Goal: Information Seeking & Learning: Learn about a topic

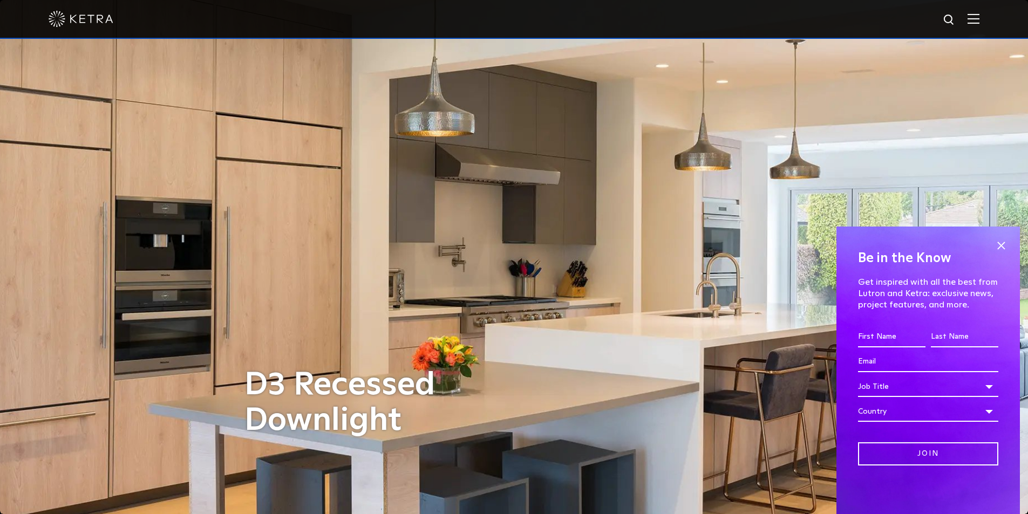
click at [979, 19] on img at bounding box center [973, 18] width 12 height 10
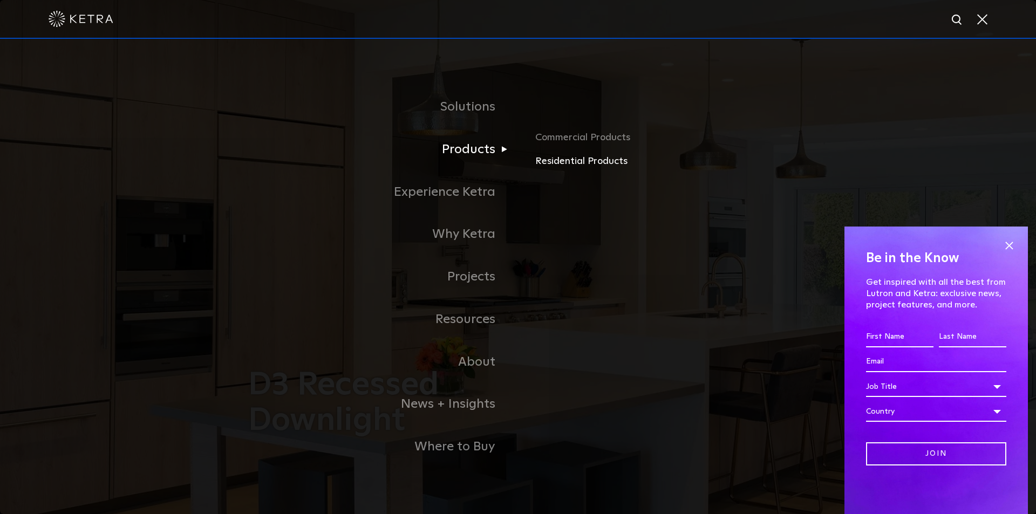
click at [569, 161] on link "Residential Products" at bounding box center [661, 162] width 253 height 16
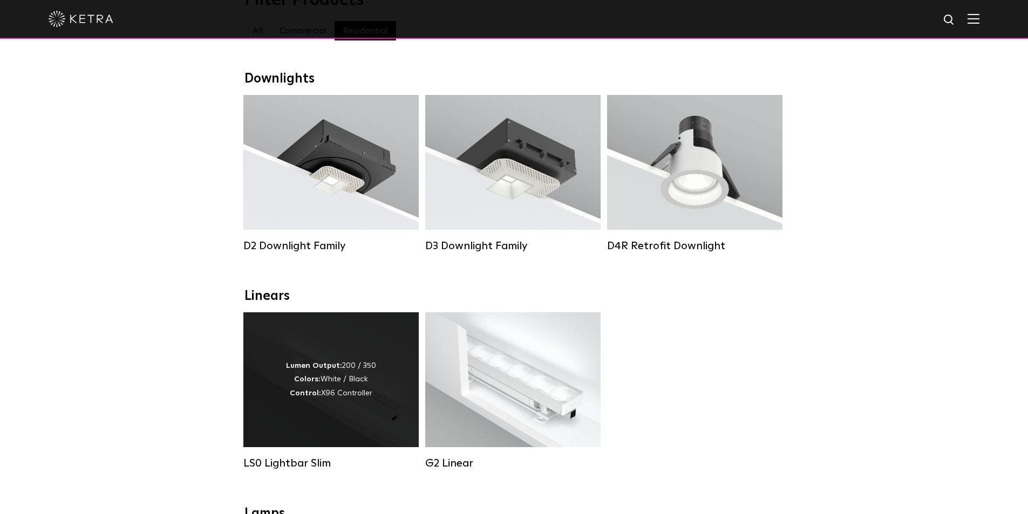
scroll to position [162, 0]
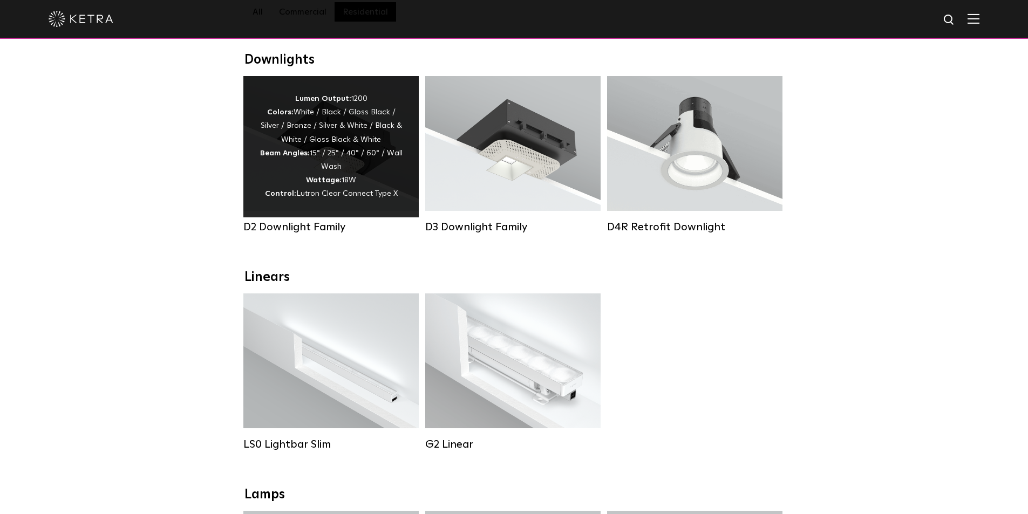
click at [355, 156] on div "Lumen Output: 1200 Colors: White / Black / Gloss Black / Silver / Bronze / Silv…" at bounding box center [331, 146] width 143 height 109
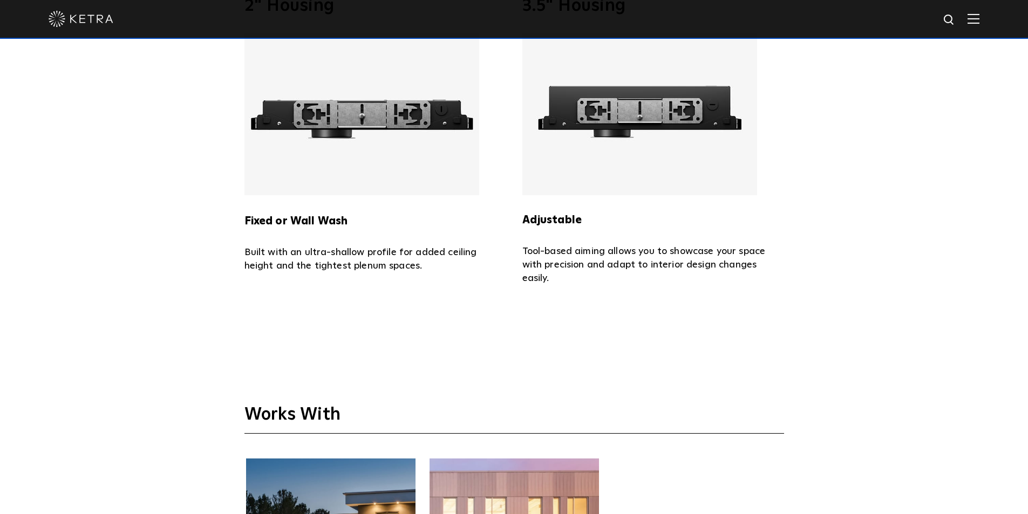
scroll to position [2482, 0]
